Goal: Obtain resource: Download file/media

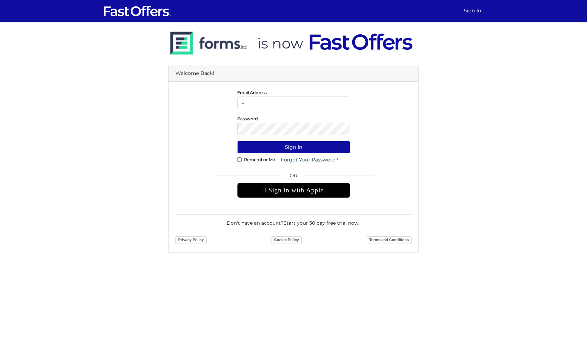
type input "[EMAIL_ADDRESS][PERSON_NAME][DOMAIN_NAME]"
click at [237, 141] on button "Sign In" at bounding box center [293, 147] width 113 height 13
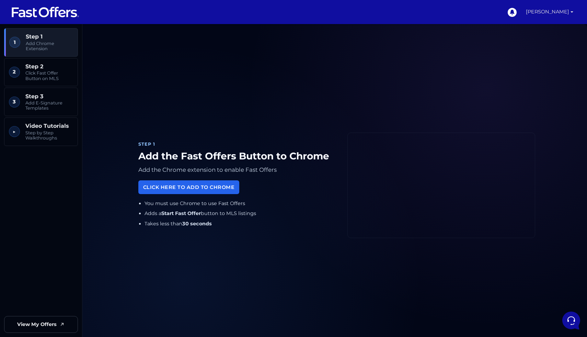
click at [573, 9] on link "Vanessa Elliston" at bounding box center [549, 12] width 53 height 24
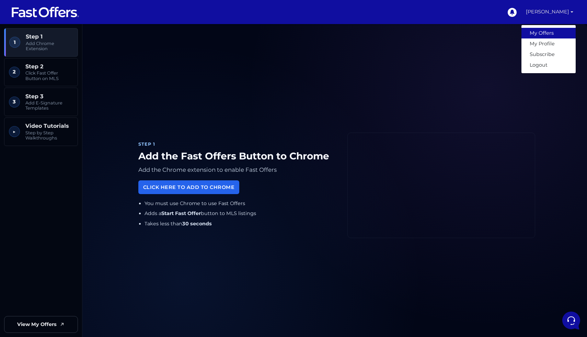
click at [552, 35] on link "My Offers" at bounding box center [548, 33] width 54 height 11
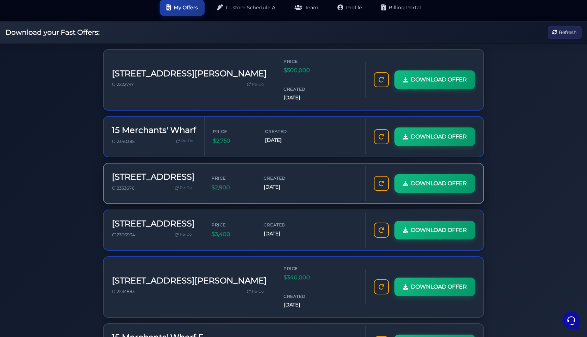
scroll to position [29, 0]
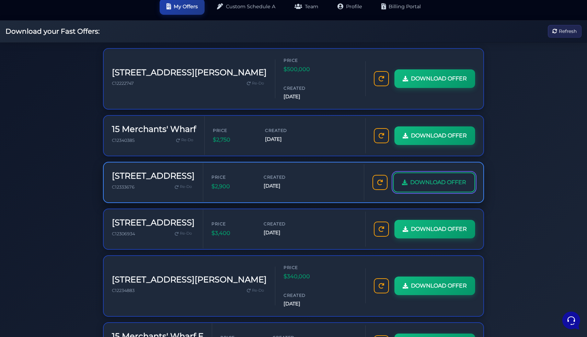
click at [410, 178] on span "DOWNLOAD OFFER" at bounding box center [438, 182] width 56 height 9
